Goal: Navigation & Orientation: Understand site structure

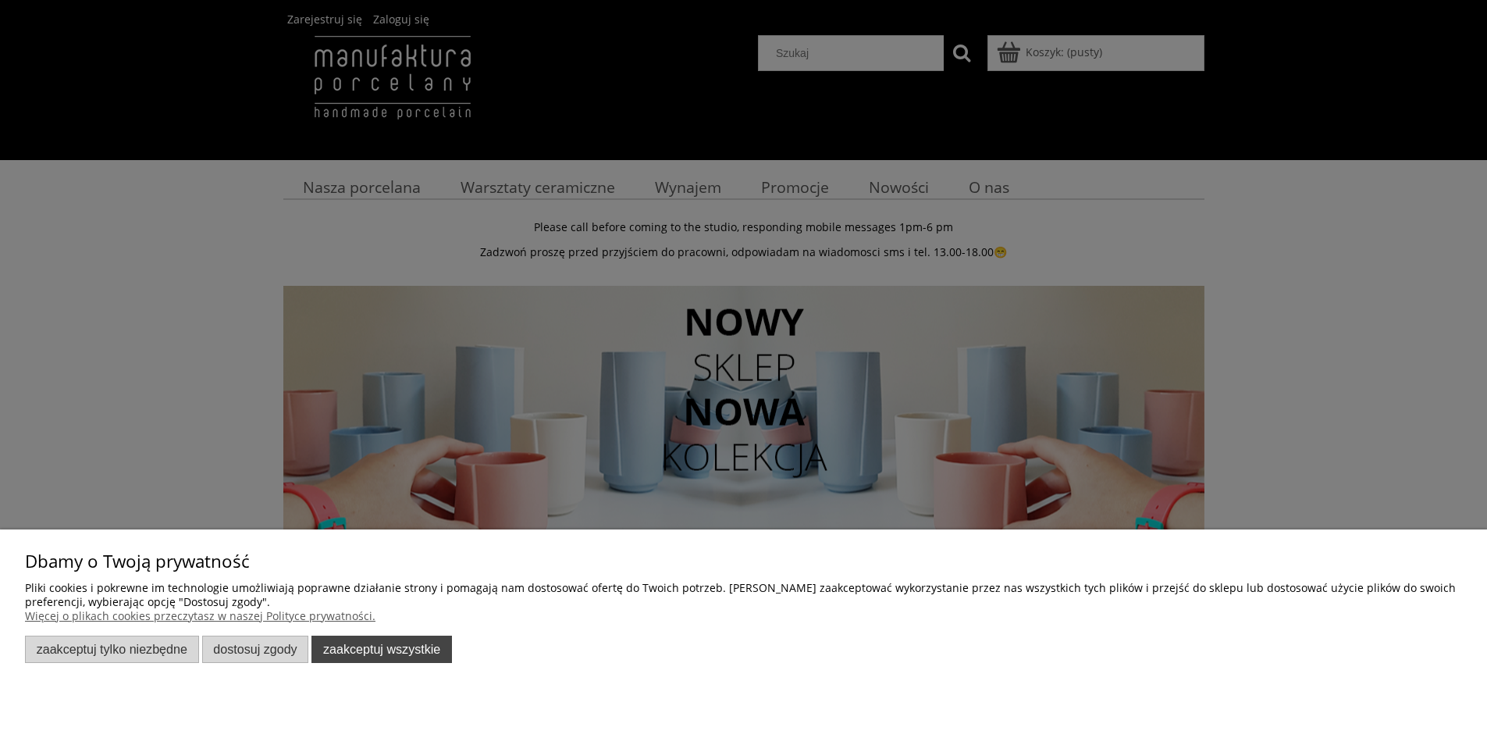
click at [391, 645] on button "Zaakceptuj wszystkie" at bounding box center [381, 648] width 141 height 27
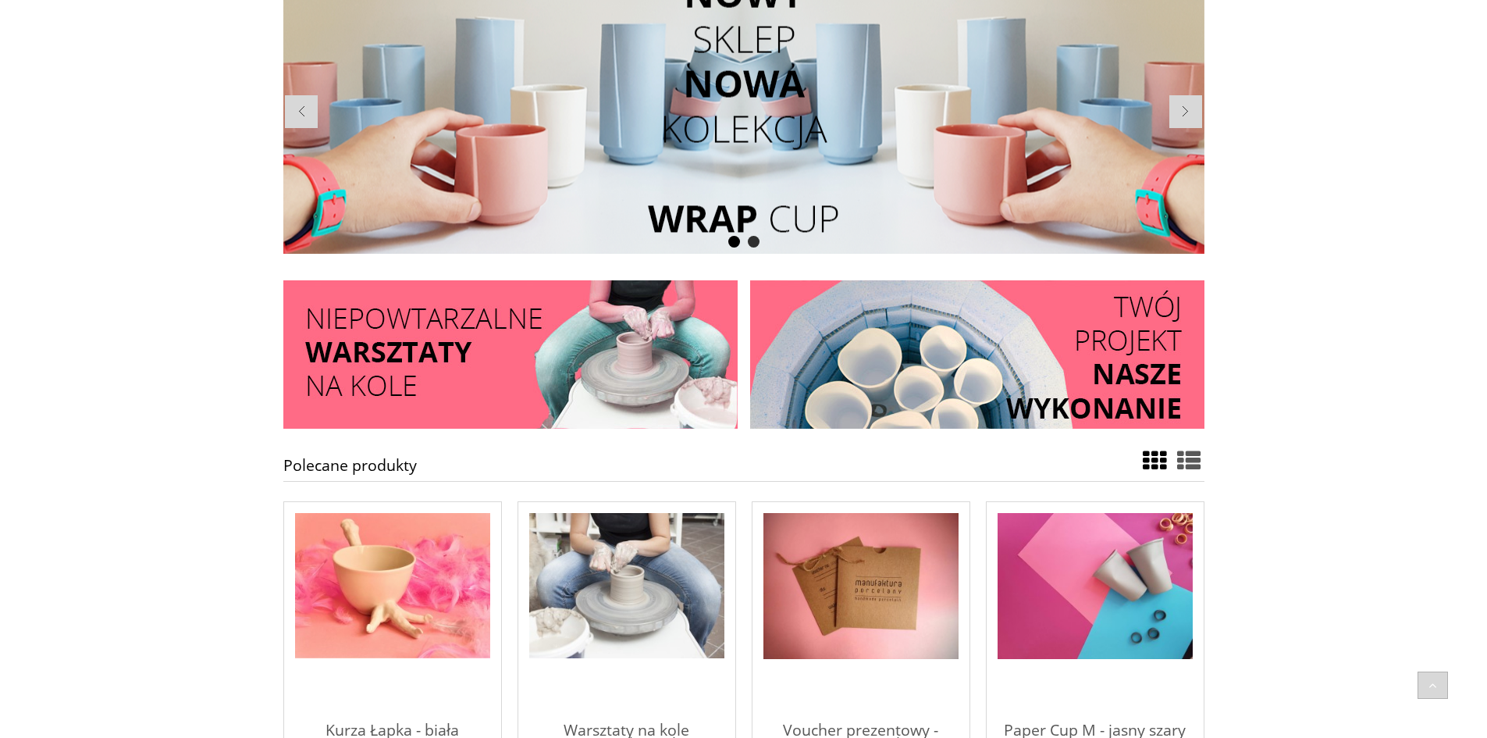
scroll to position [329, 0]
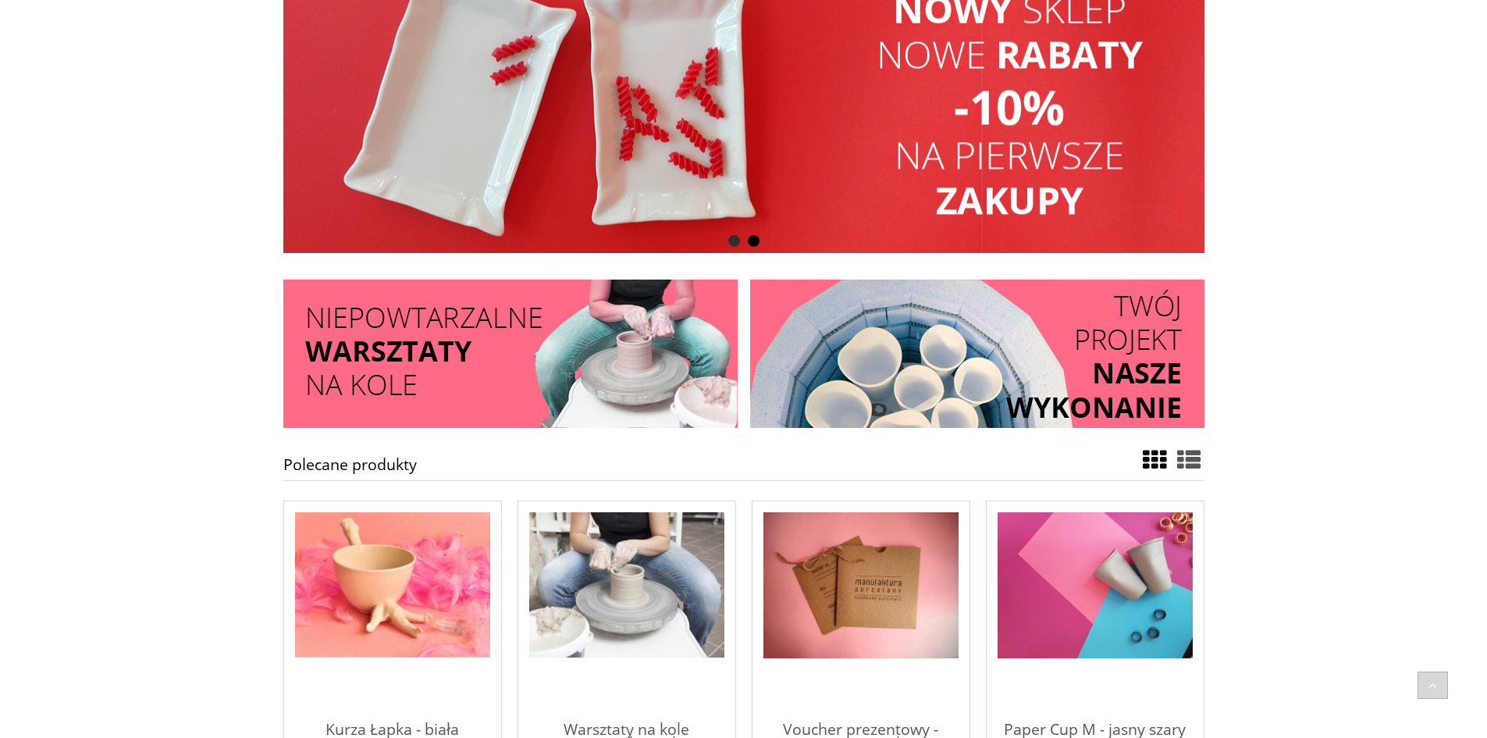
click at [1090, 354] on img at bounding box center [977, 353] width 454 height 148
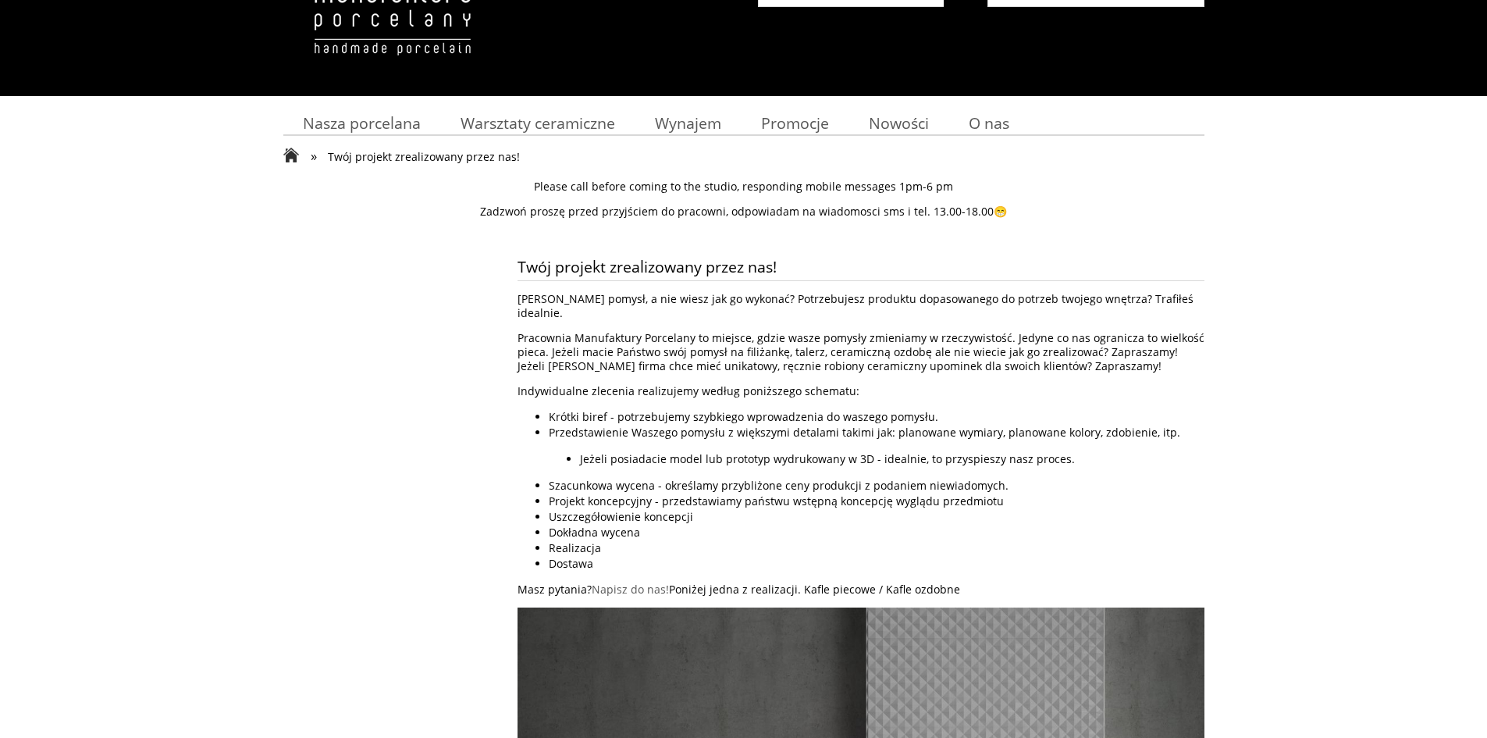
scroll to position [68, 0]
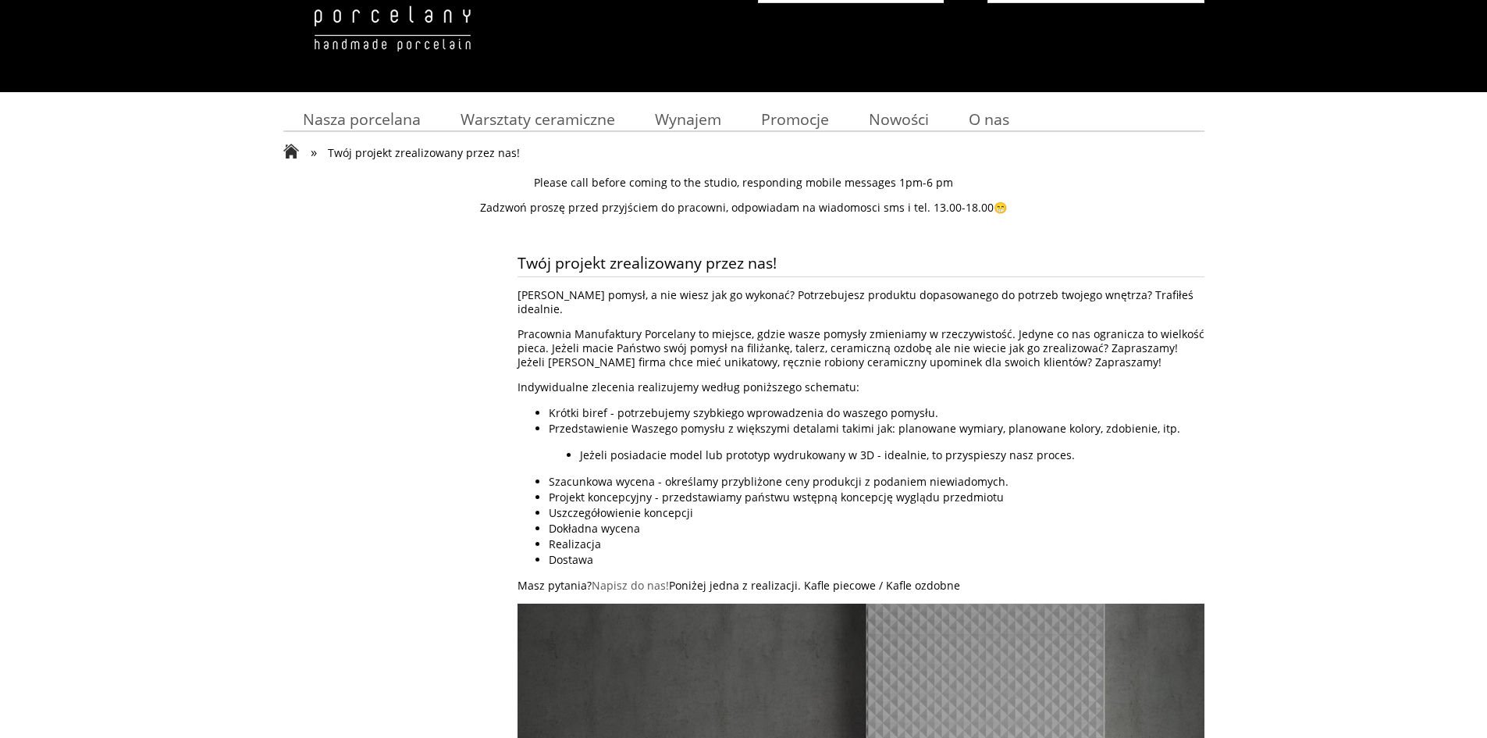
click at [946, 505] on li "Uszczegółowienie koncepcji" at bounding box center [877, 513] width 656 height 16
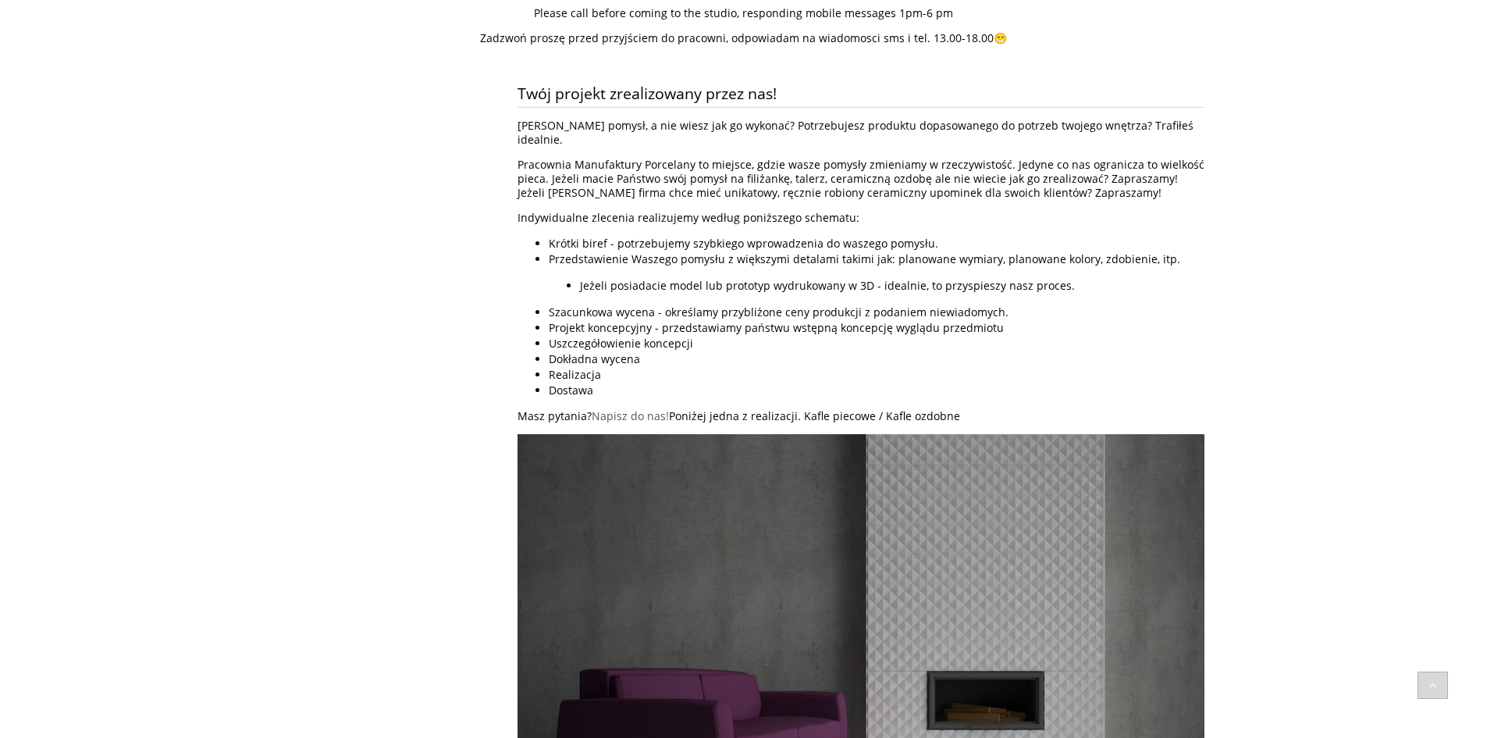
scroll to position [0, 0]
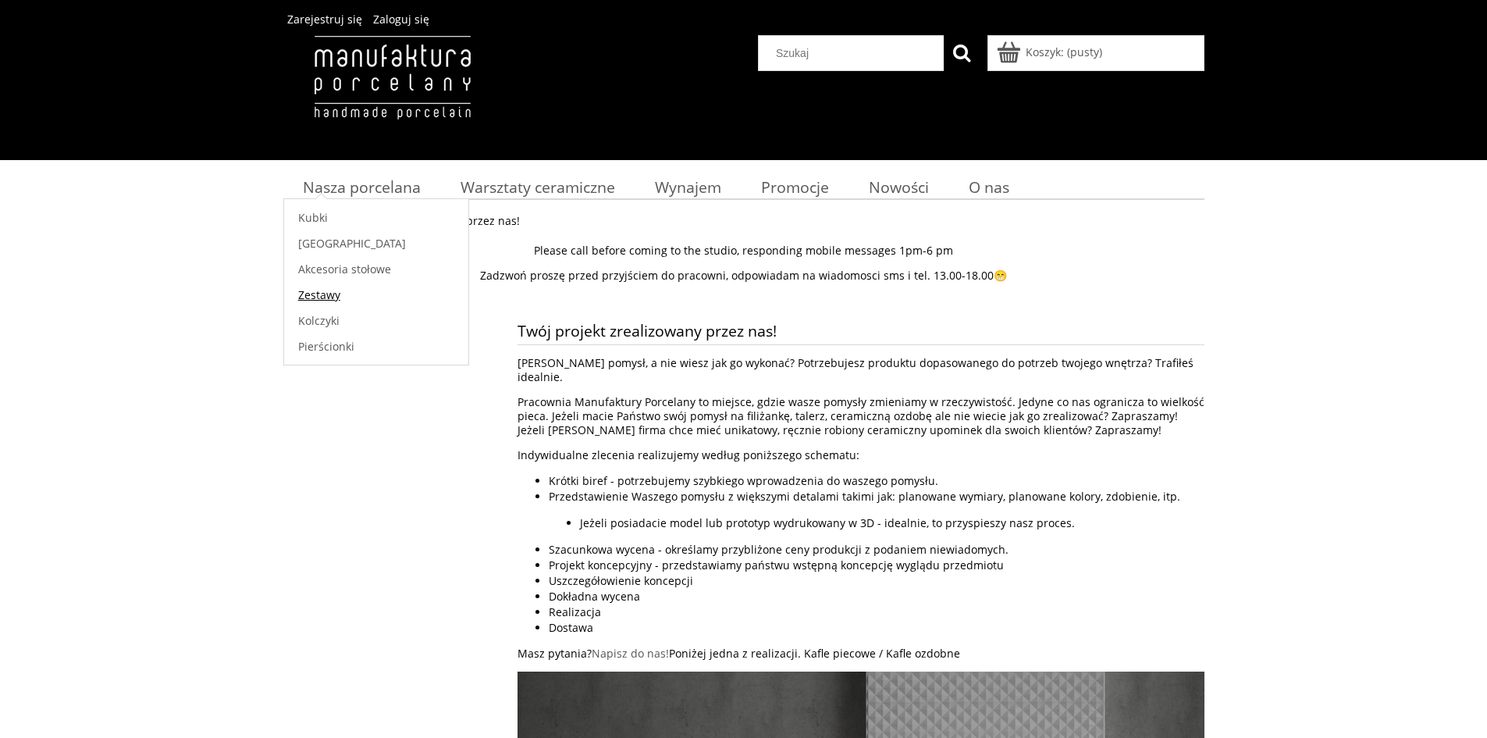
click at [331, 301] on span "Zestawy" at bounding box center [319, 294] width 42 height 15
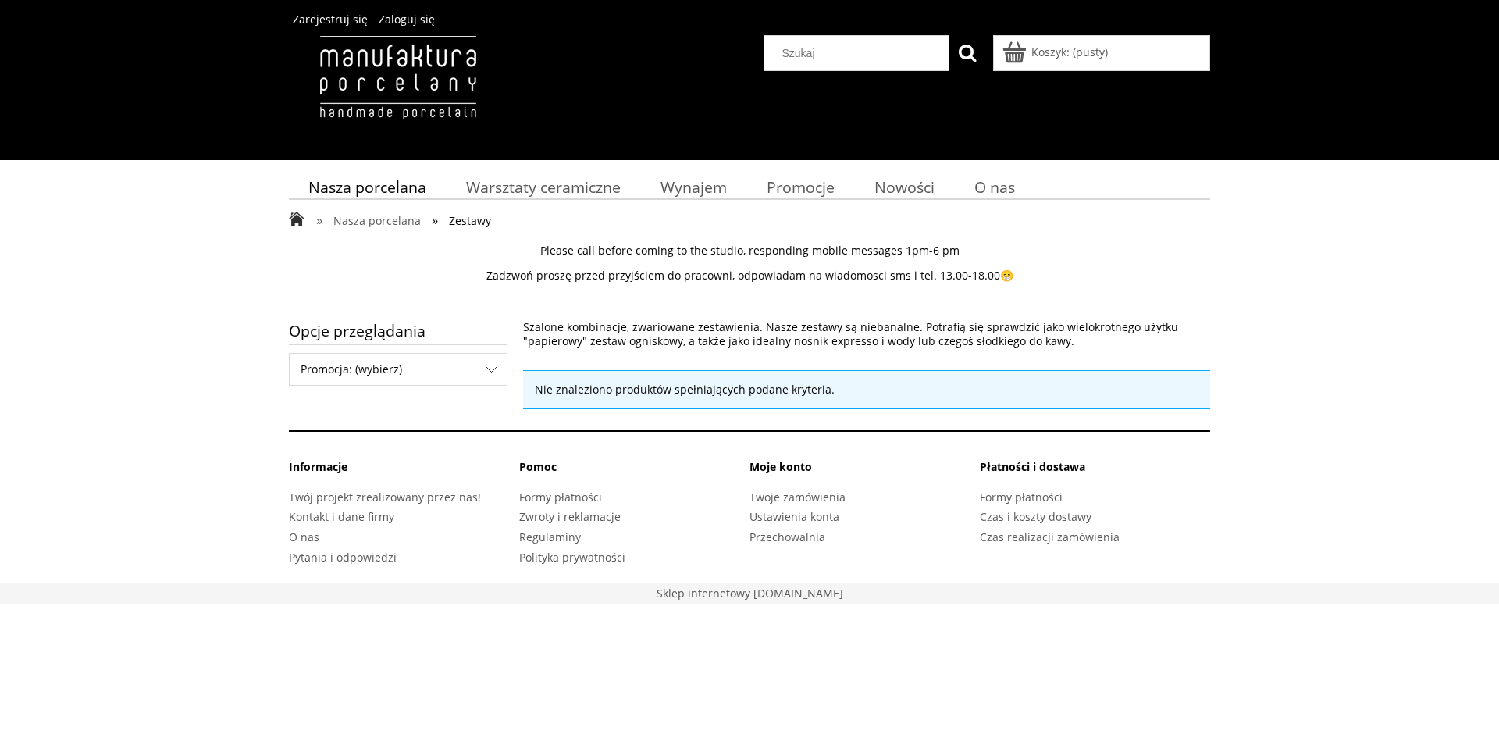
click at [472, 219] on span "Zestawy" at bounding box center [470, 220] width 42 height 15
click at [358, 364] on span "Promocja: (wybierz)" at bounding box center [398, 369] width 217 height 31
click at [479, 221] on span "Zestawy" at bounding box center [470, 220] width 42 height 15
click at [407, 190] on span "Nasza porcelana" at bounding box center [367, 186] width 118 height 21
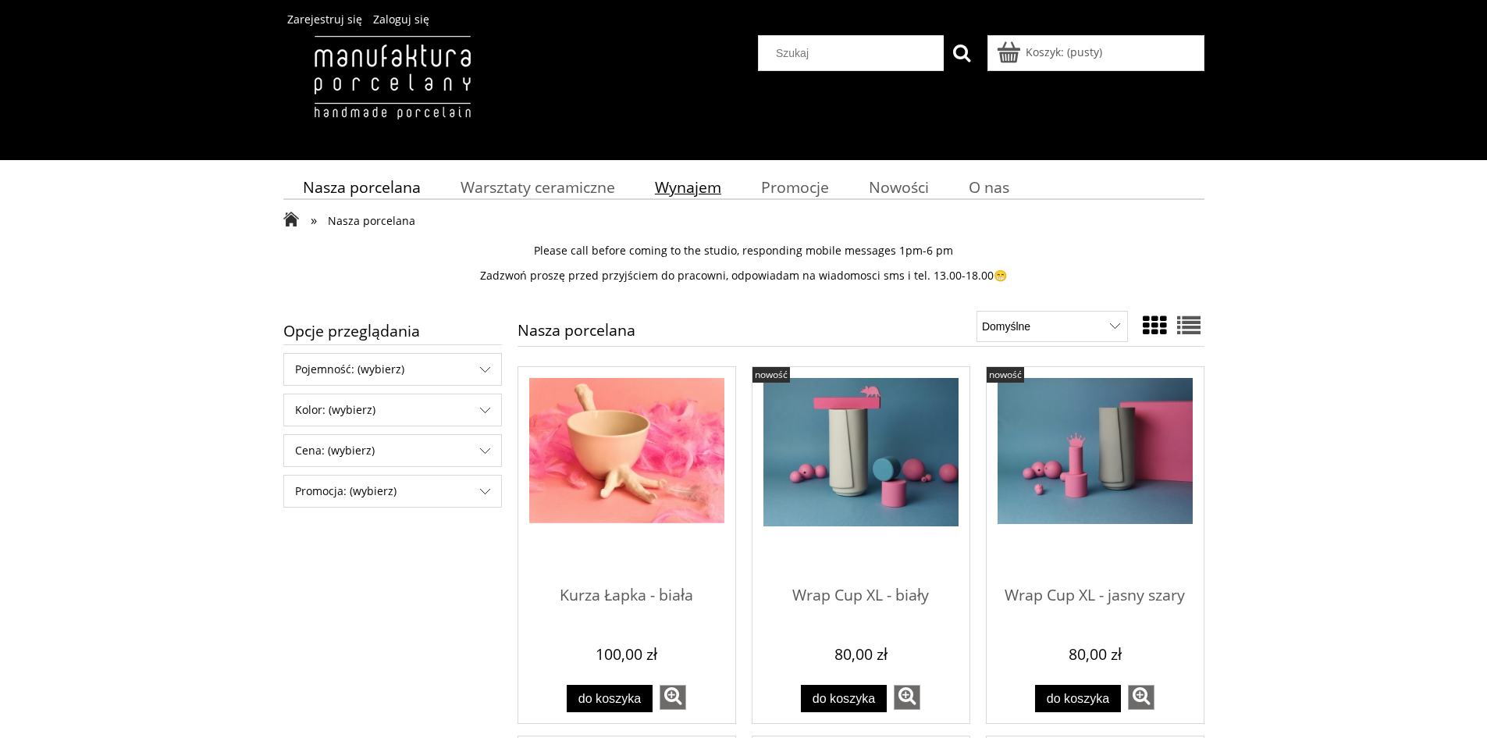
click at [722, 185] on link "Wynajem" at bounding box center [688, 187] width 106 height 30
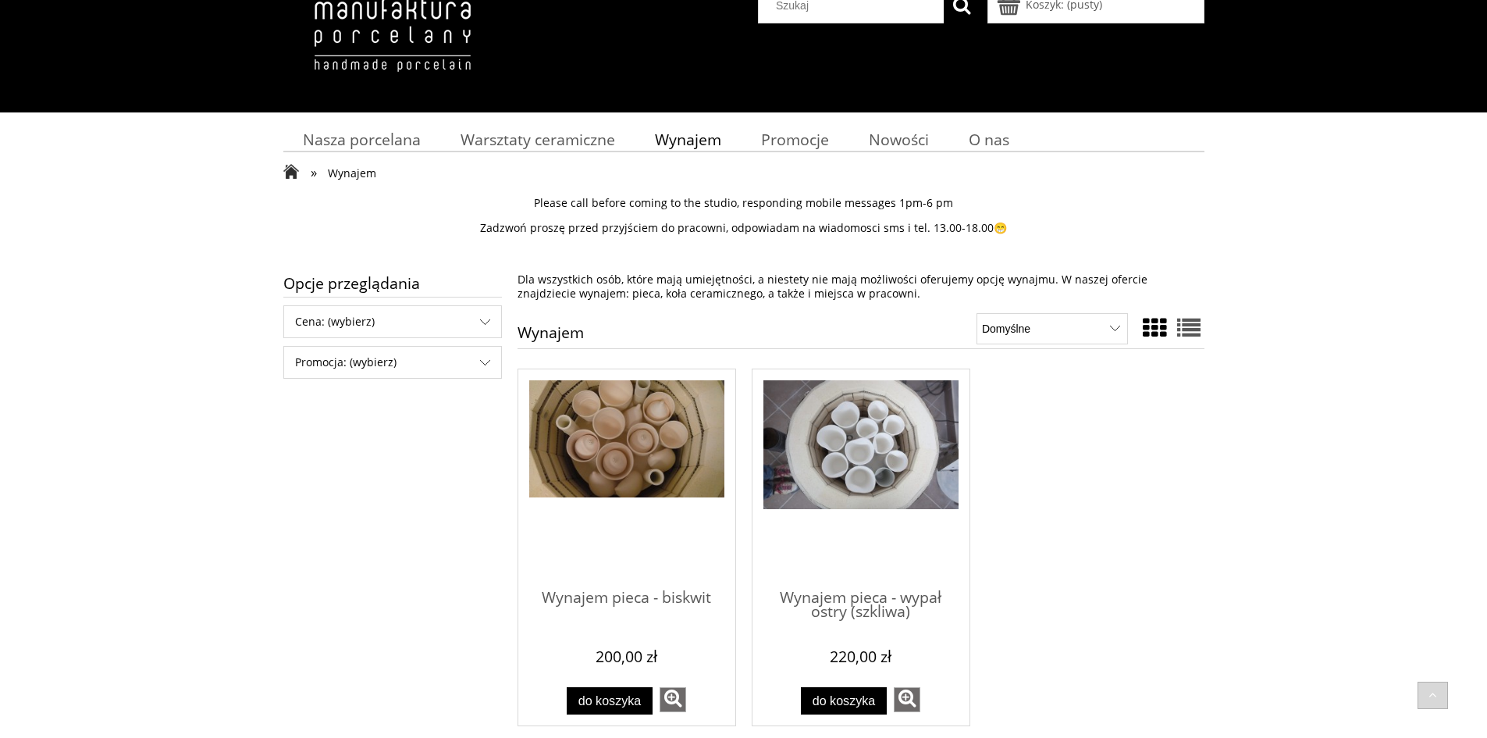
scroll to position [47, 0]
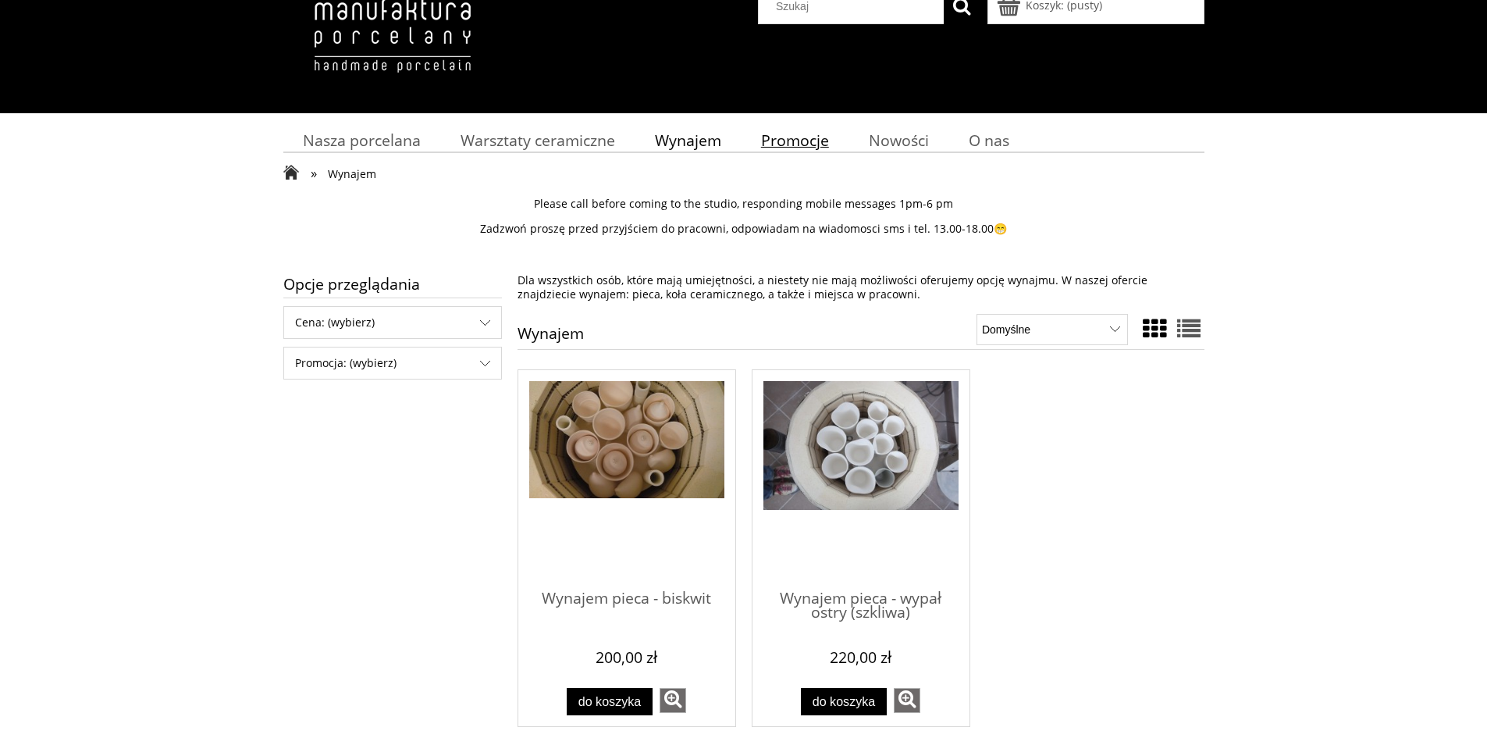
click at [814, 137] on span "Promocje" at bounding box center [795, 140] width 68 height 21
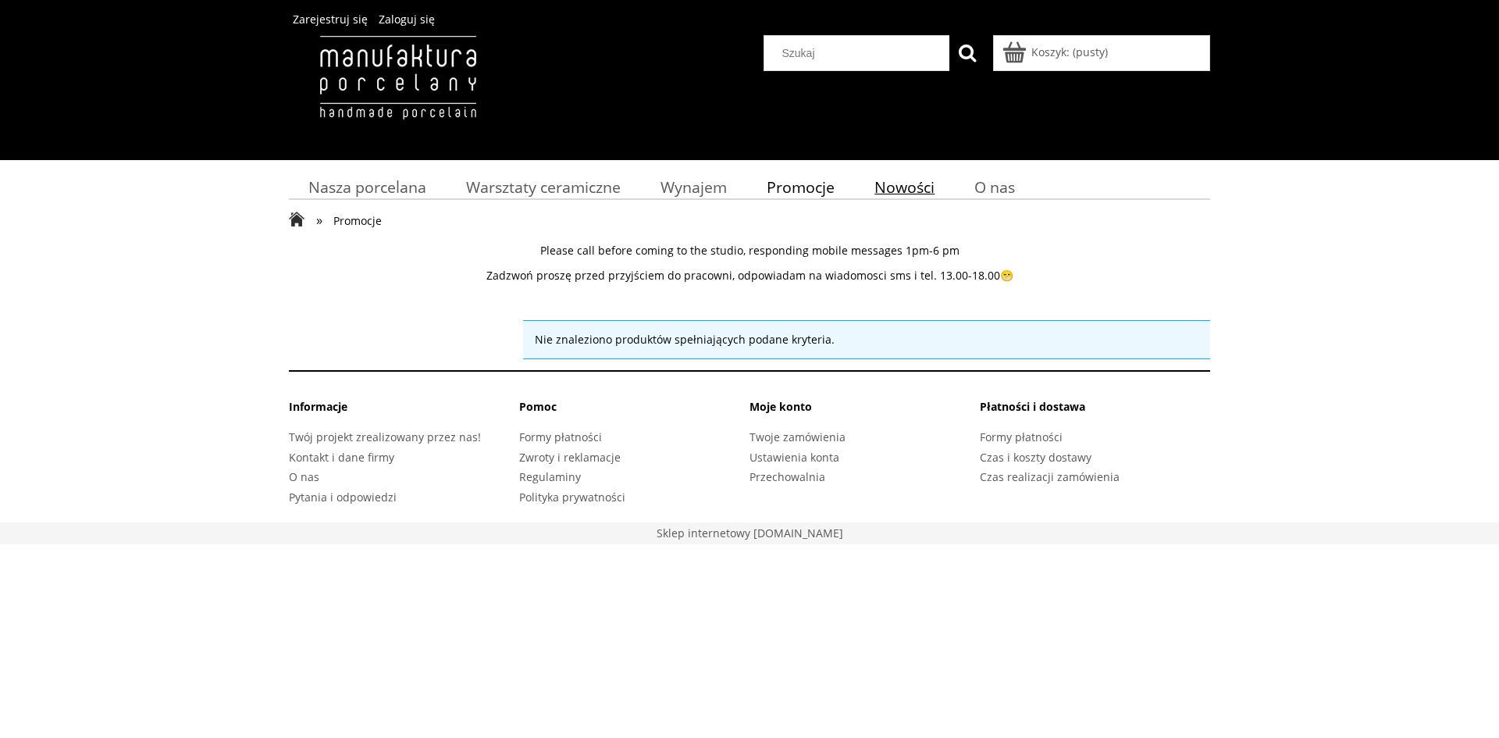
click at [894, 193] on span "Nowości" at bounding box center [904, 186] width 60 height 21
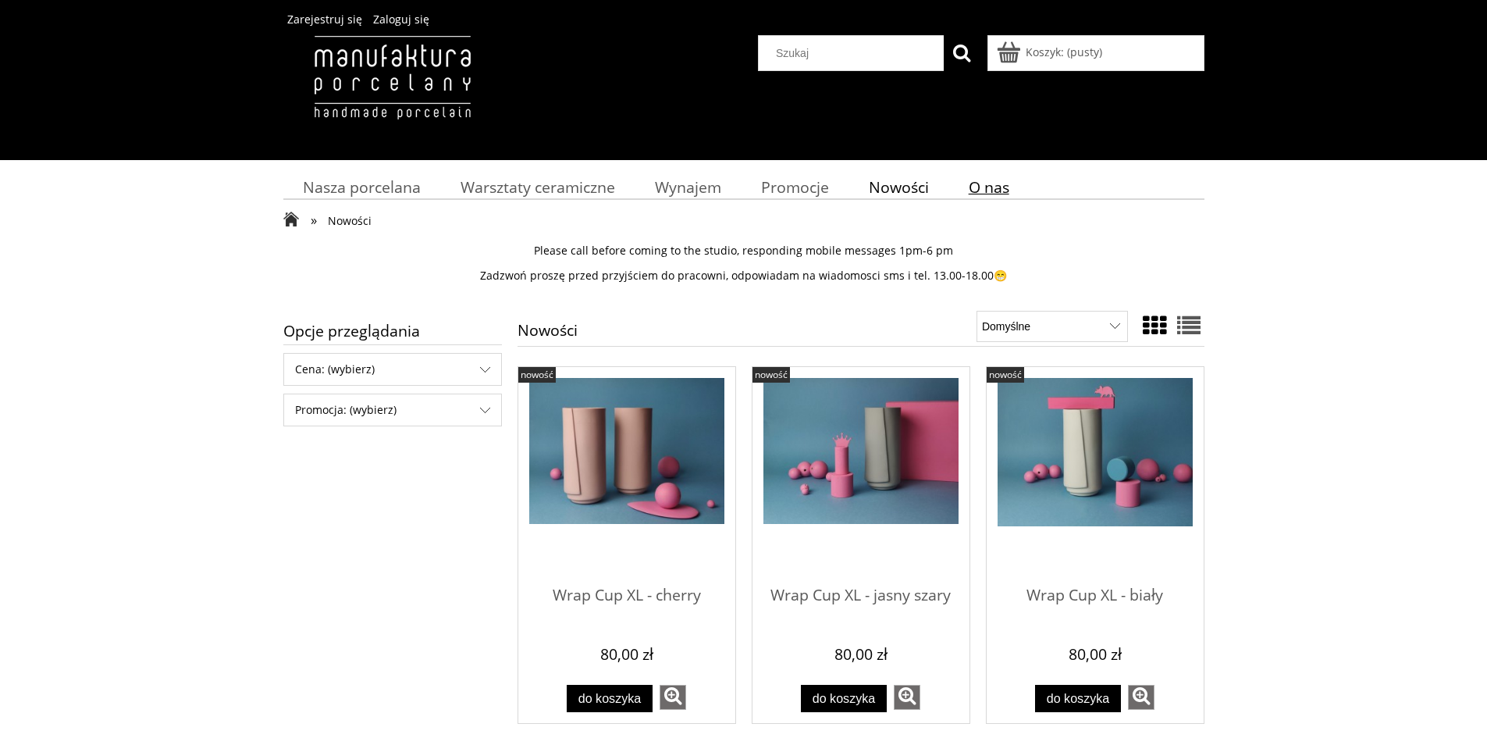
click at [980, 179] on span "O nas" at bounding box center [989, 186] width 41 height 21
